Goal: Task Accomplishment & Management: Manage account settings

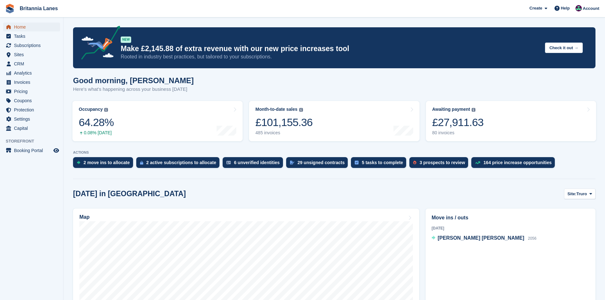
click at [24, 31] on span "Home" at bounding box center [33, 27] width 38 height 9
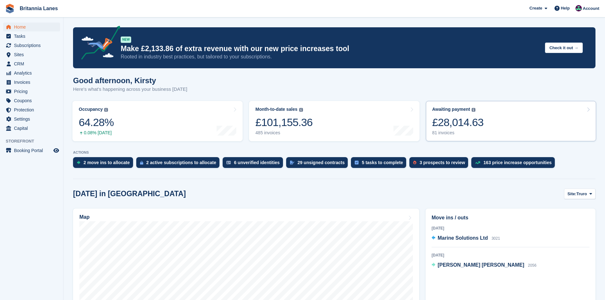
click at [486, 133] on link "Awaiting payment The total outstanding balance on all open invoices. £28,014.63…" at bounding box center [511, 121] width 170 height 40
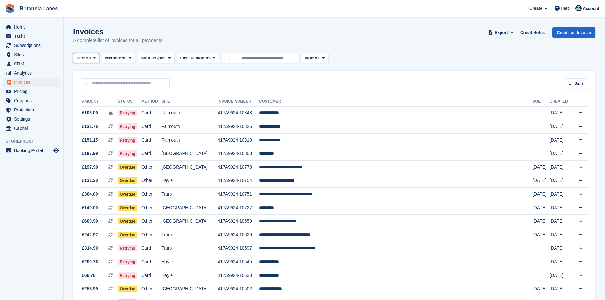
click at [85, 62] on button "Site: All" at bounding box center [86, 58] width 26 height 10
click at [87, 96] on link "Falmouth" at bounding box center [104, 95] width 57 height 11
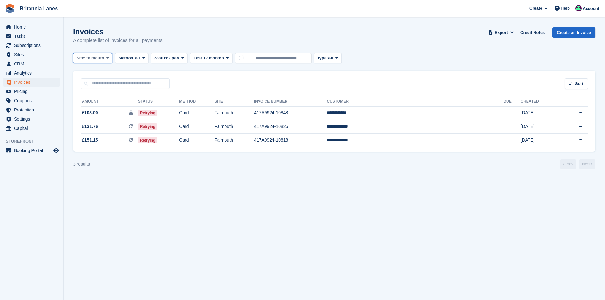
click at [97, 57] on span "Falmouth" at bounding box center [94, 58] width 19 height 6
click at [93, 117] on link "Hayle" at bounding box center [104, 118] width 57 height 11
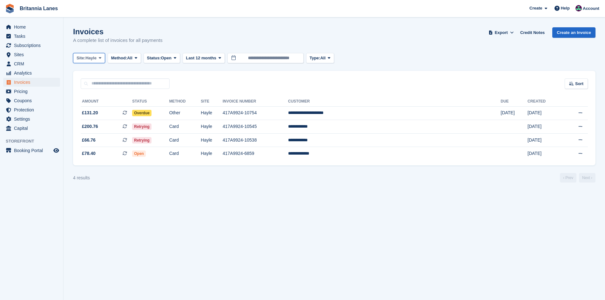
click at [85, 57] on span "Site:" at bounding box center [81, 58] width 9 height 6
click at [96, 94] on link "Falmouth" at bounding box center [104, 95] width 57 height 11
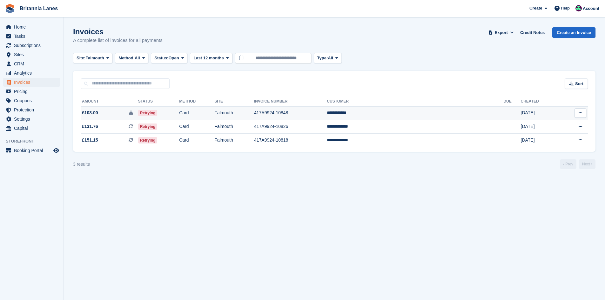
click at [430, 111] on td "**********" at bounding box center [415, 113] width 177 height 14
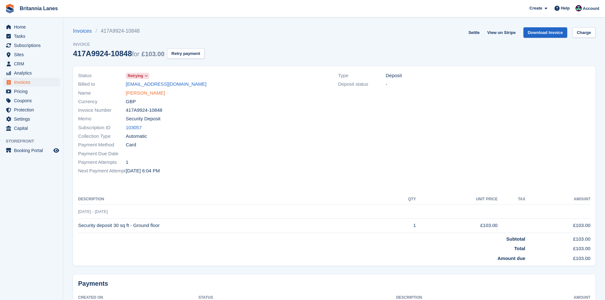
click at [149, 92] on link "[PERSON_NAME]" at bounding box center [145, 93] width 39 height 7
